Goal: Obtain resource: Obtain resource

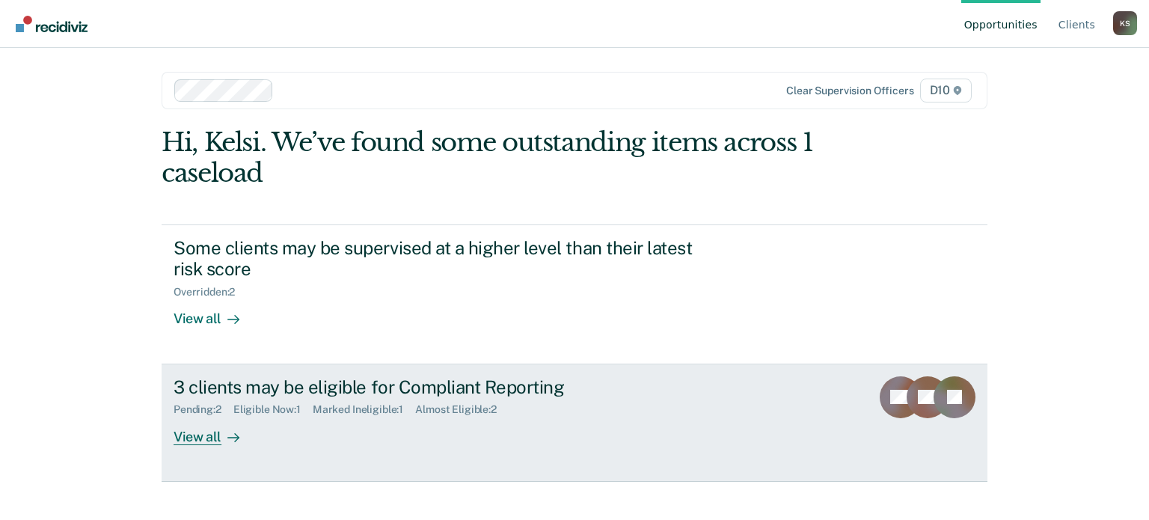
click at [199, 440] on div "View all" at bounding box center [216, 430] width 84 height 29
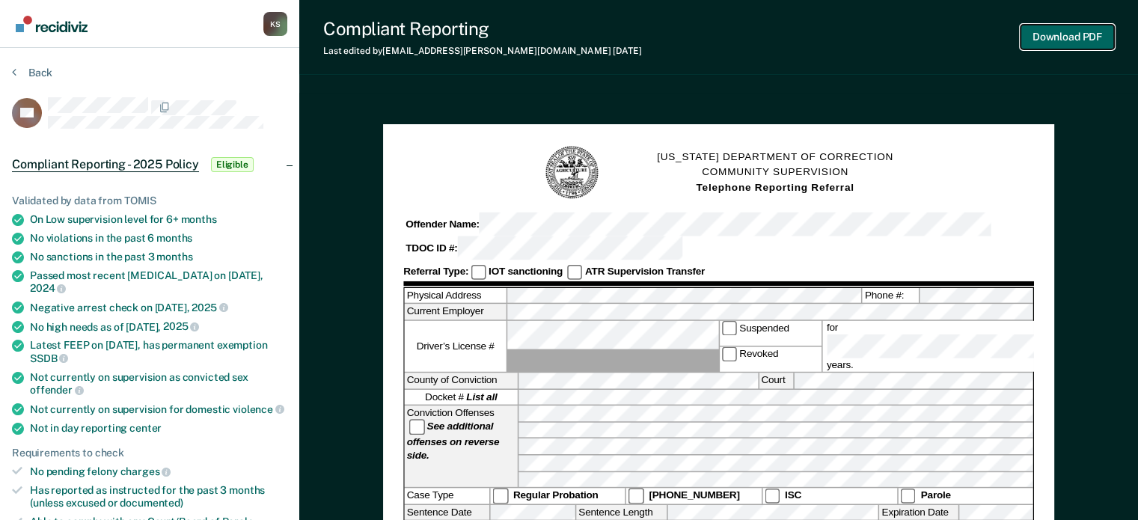
click at [1028, 39] on button "Download PDF" at bounding box center [1066, 37] width 93 height 25
